Goal: Navigation & Orientation: Find specific page/section

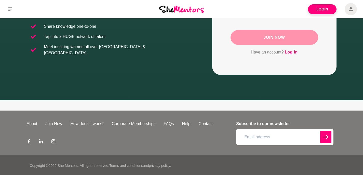
scroll to position [105, 0]
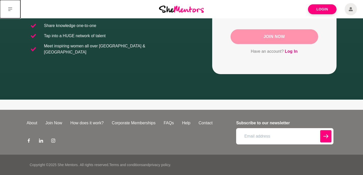
click at [5, 8] on button at bounding box center [10, 9] width 20 height 18
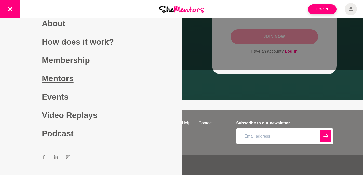
click at [63, 77] on link "Mentors" at bounding box center [91, 78] width 98 height 18
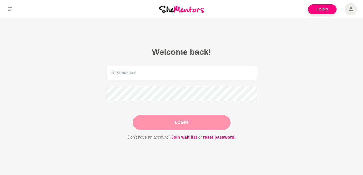
click at [352, 9] on icon at bounding box center [351, 9] width 4 height 12
